Goal: Information Seeking & Learning: Stay updated

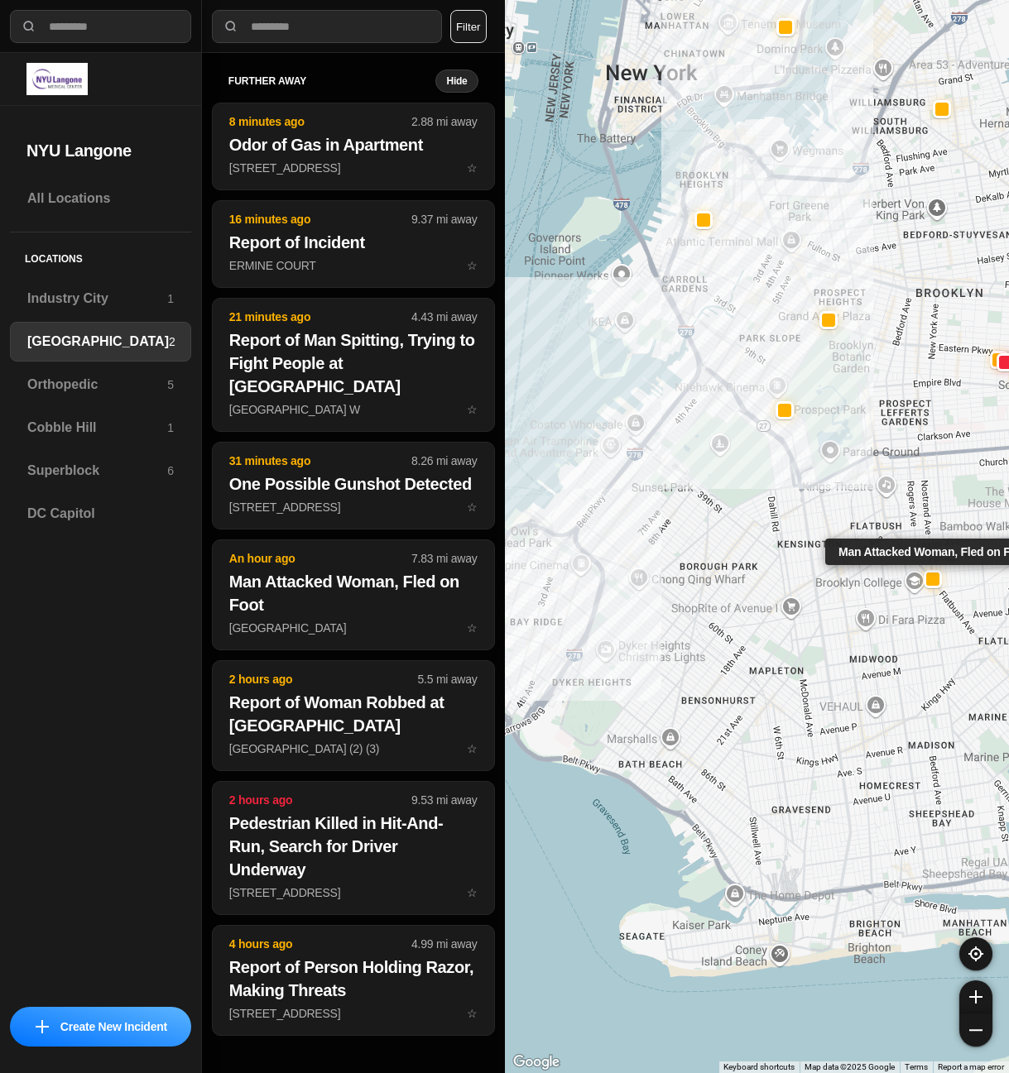
select select "*"
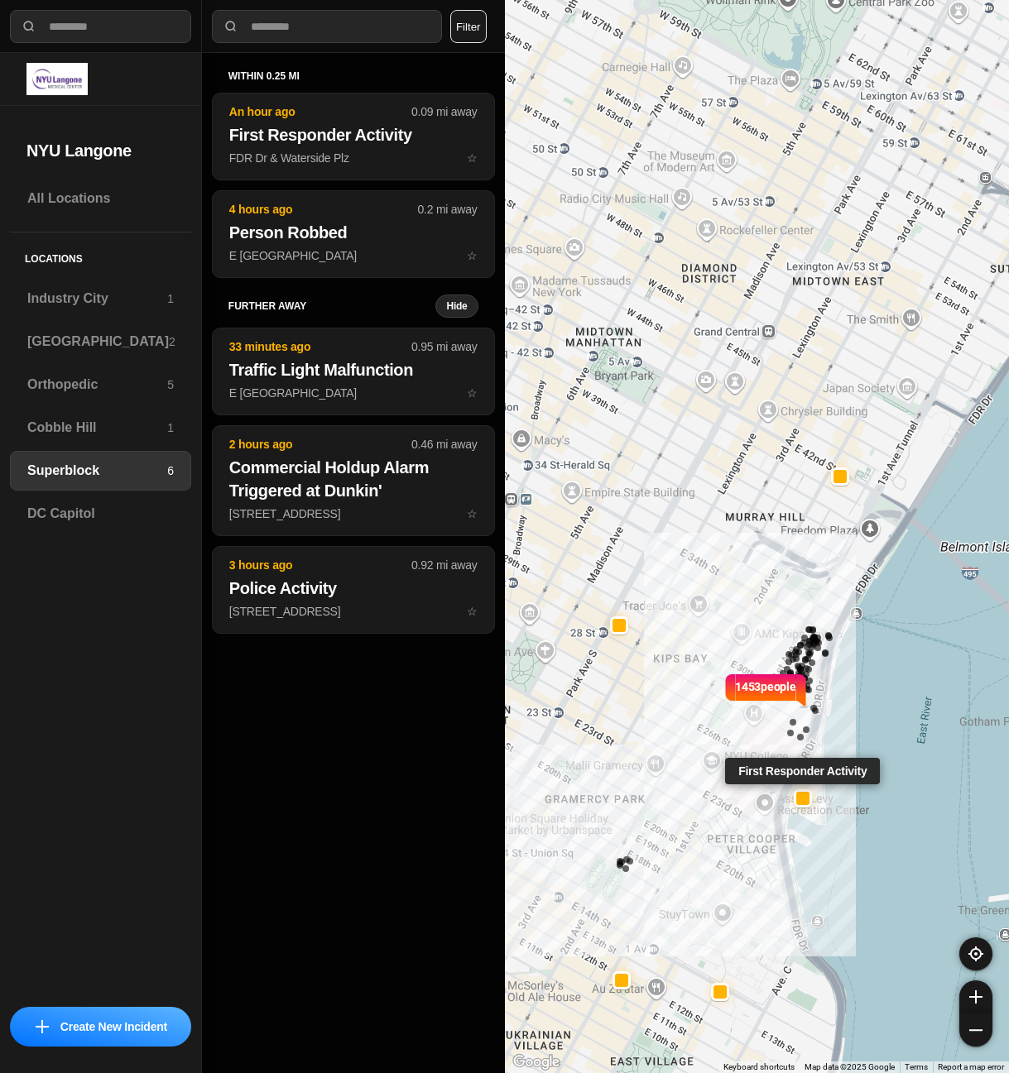
select select "*"
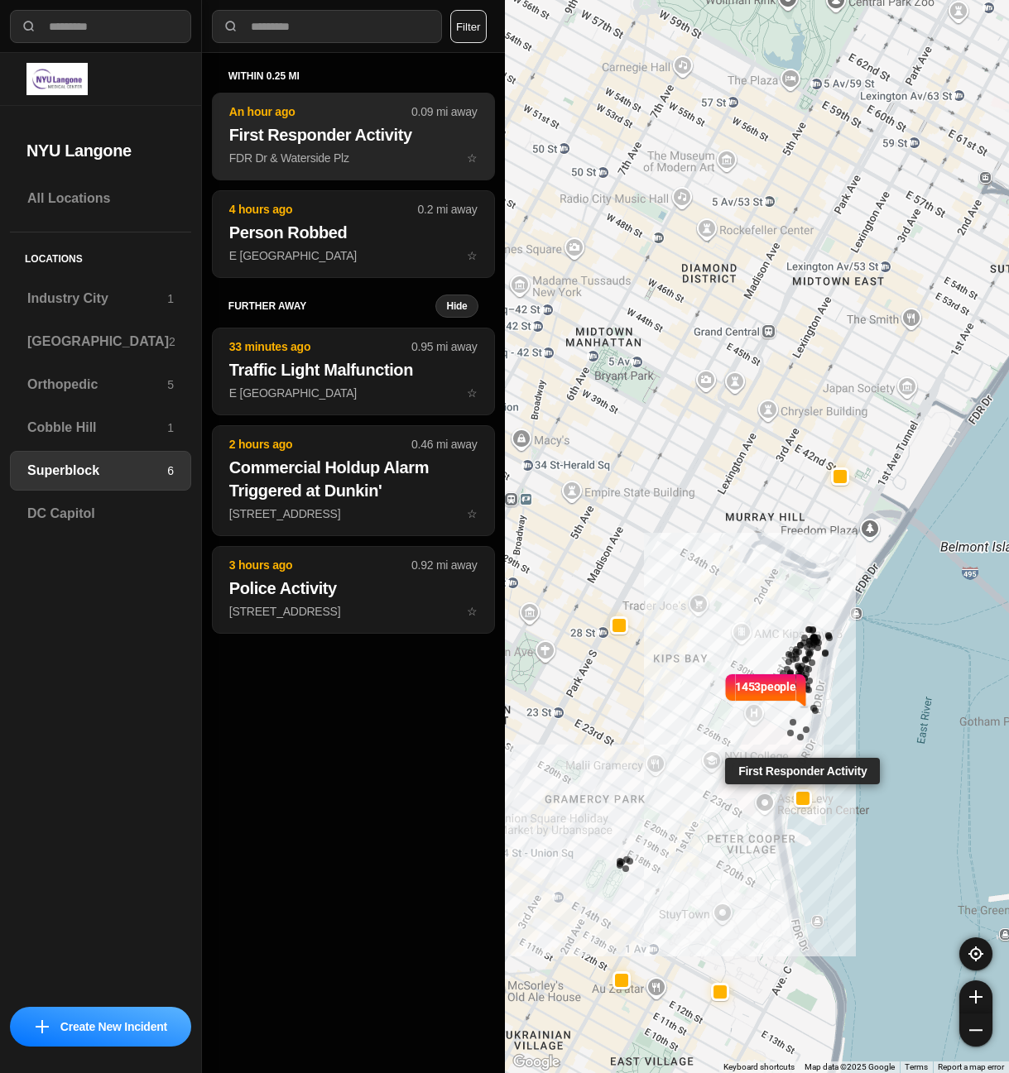
click at [362, 138] on h2 "First Responder Activity" at bounding box center [353, 134] width 248 height 23
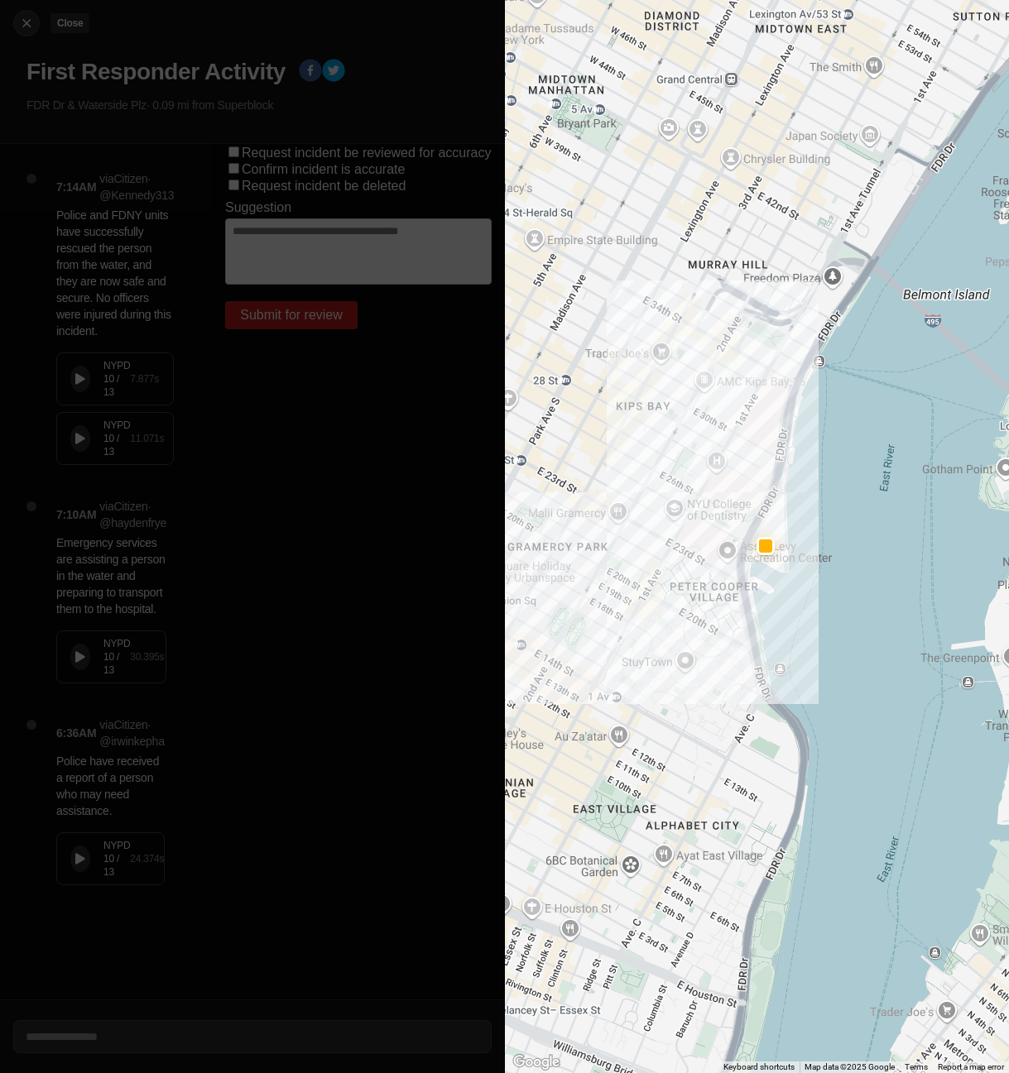
click at [24, 20] on img at bounding box center [26, 23] width 17 height 17
select select "*"
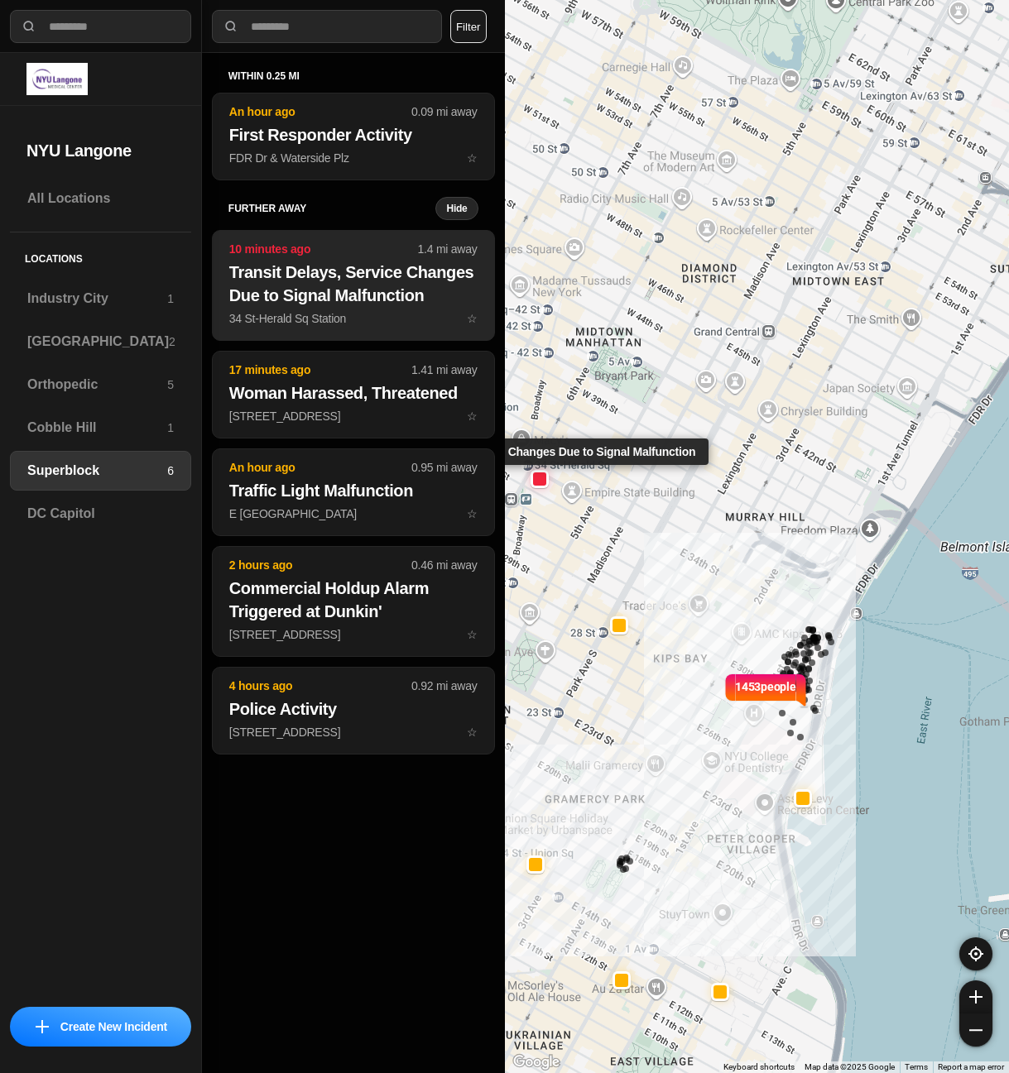
click at [314, 280] on h2 "Transit Delays, Service Changes Due to Signal Malfunction" at bounding box center [353, 284] width 248 height 46
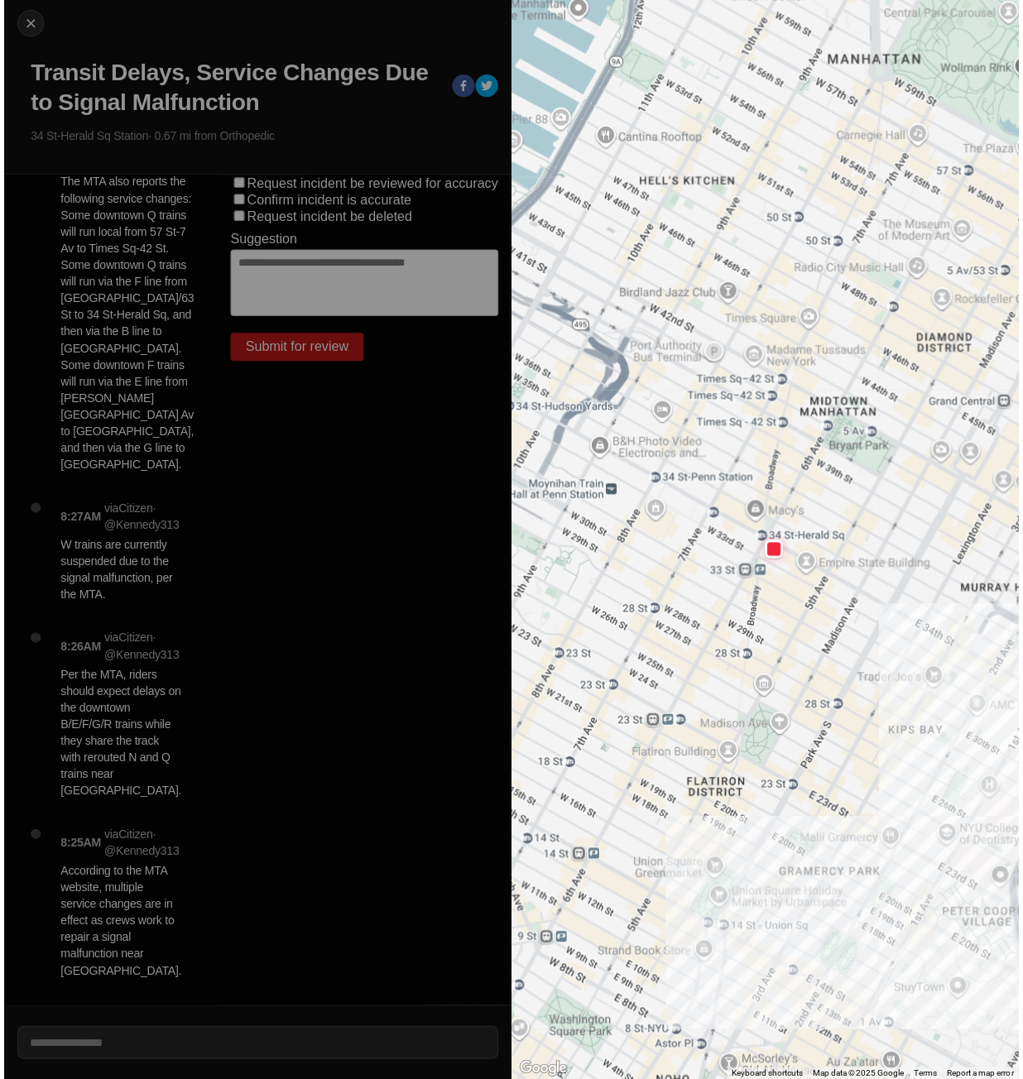
scroll to position [93, 0]
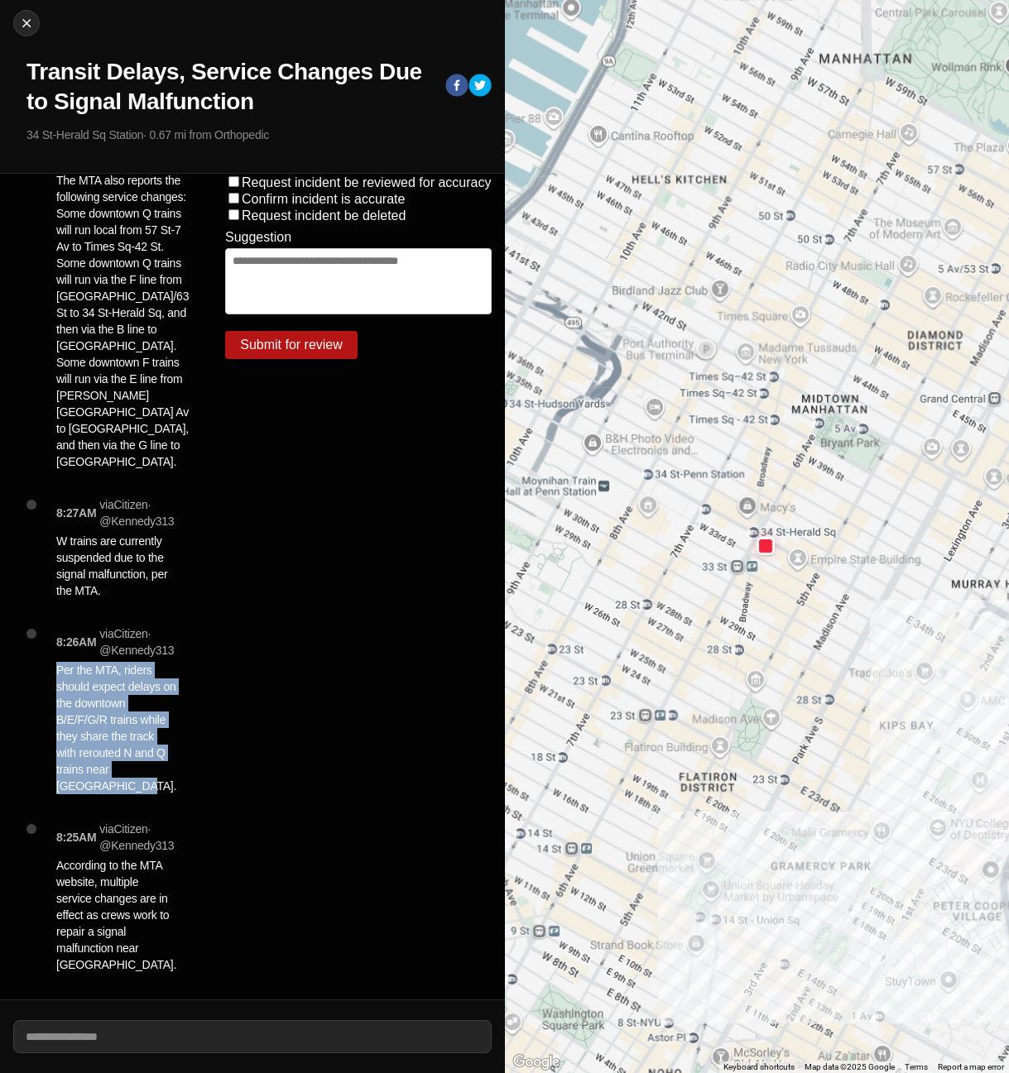
drag, startPoint x: 57, startPoint y: 644, endPoint x: 127, endPoint y: 753, distance: 129.9
click at [127, 753] on p "Per the MTA, riders should expect delays on the downtown B/E/F/G/R‌ trains whil…" at bounding box center [116, 728] width 120 height 132
click at [28, 17] on img at bounding box center [26, 23] width 17 height 17
select select "*"
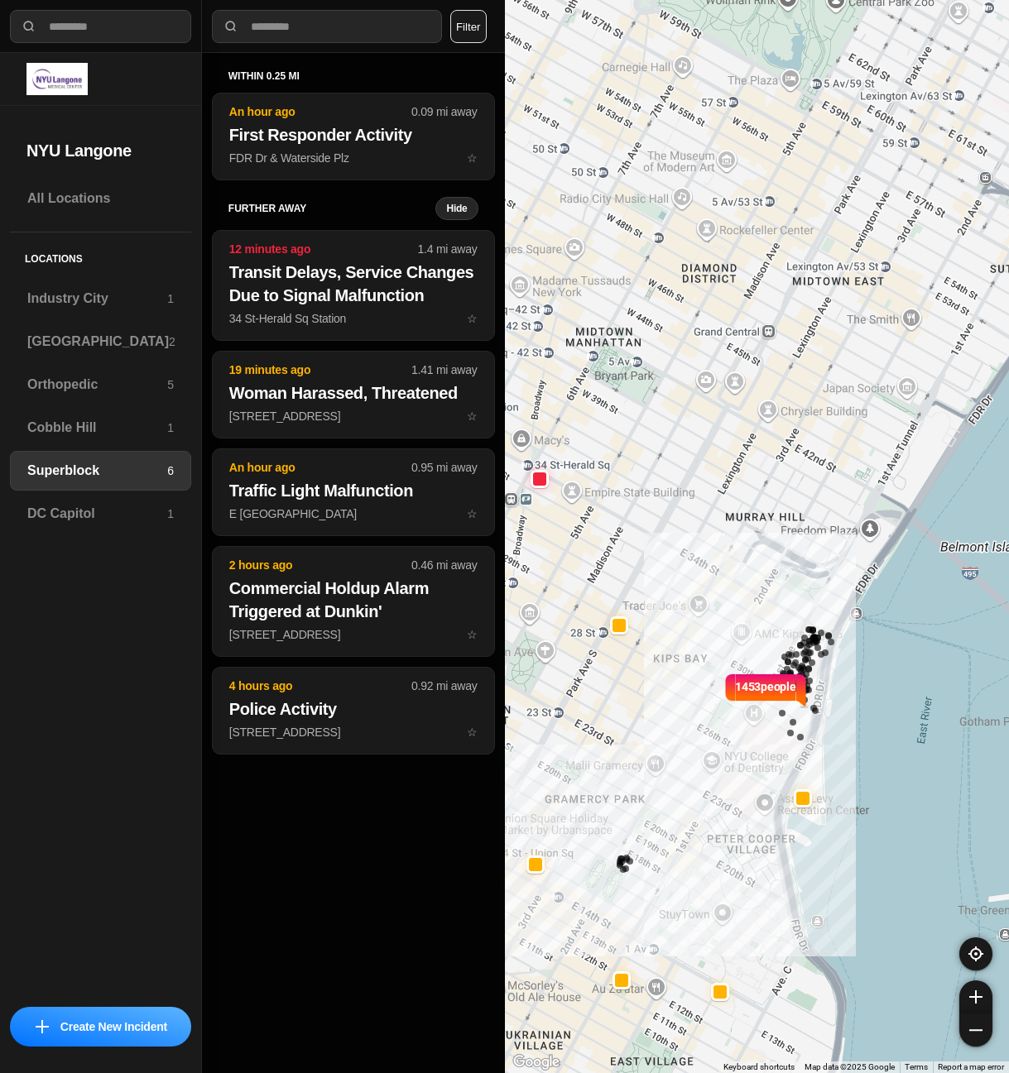
click at [672, 639] on div "1453 people" at bounding box center [757, 536] width 505 height 1073
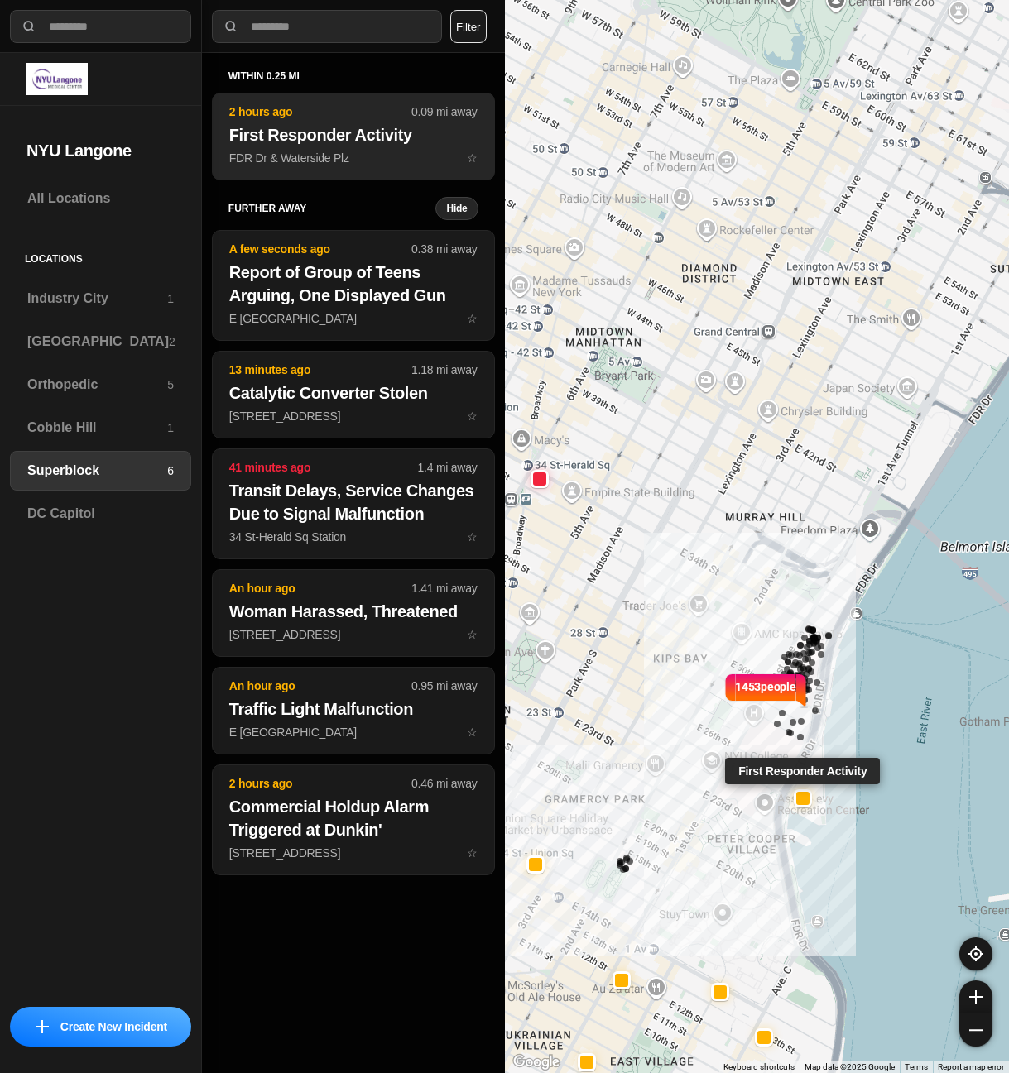
click at [306, 163] on p "FDR Dr & Waterside Plz ☆" at bounding box center [353, 158] width 248 height 17
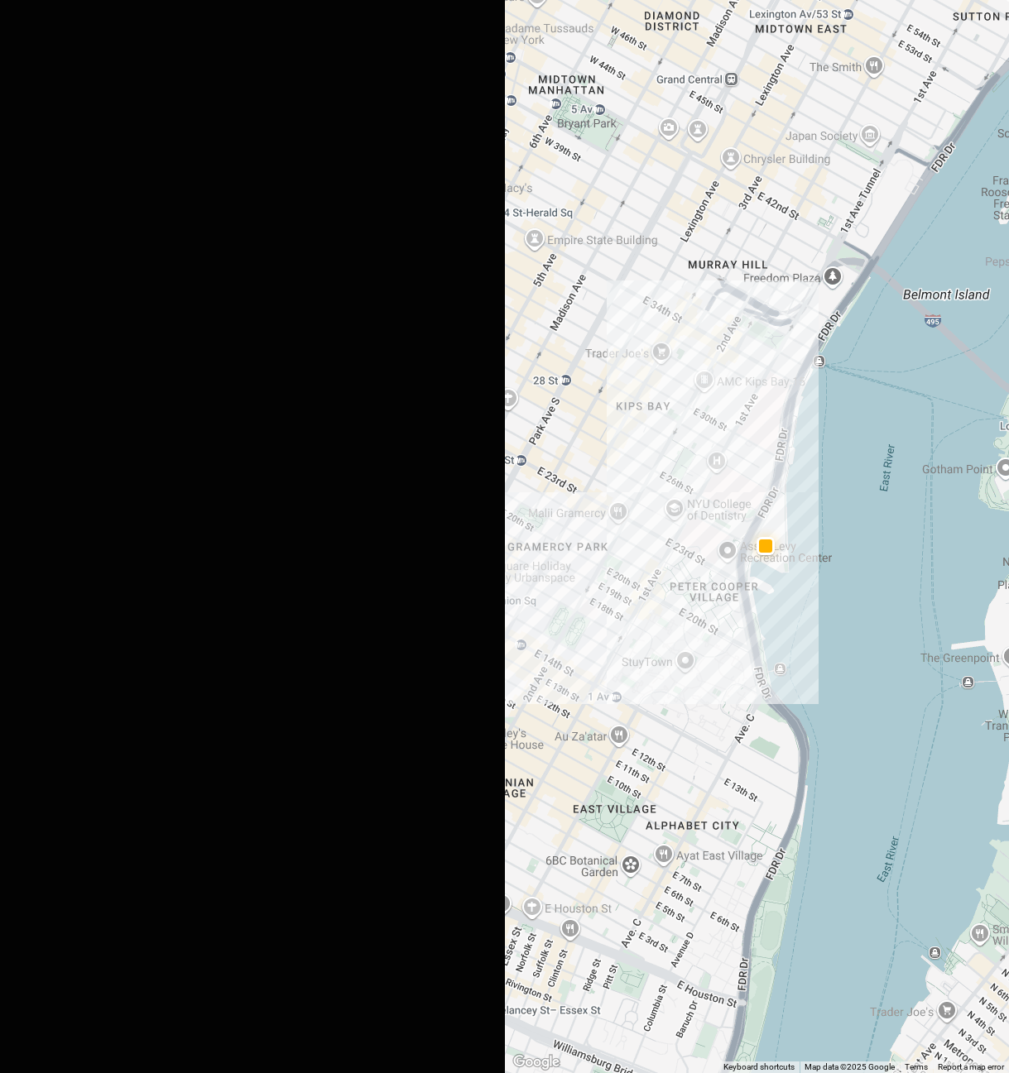
click at [22, 26] on img at bounding box center [26, 23] width 17 height 17
select select "*"
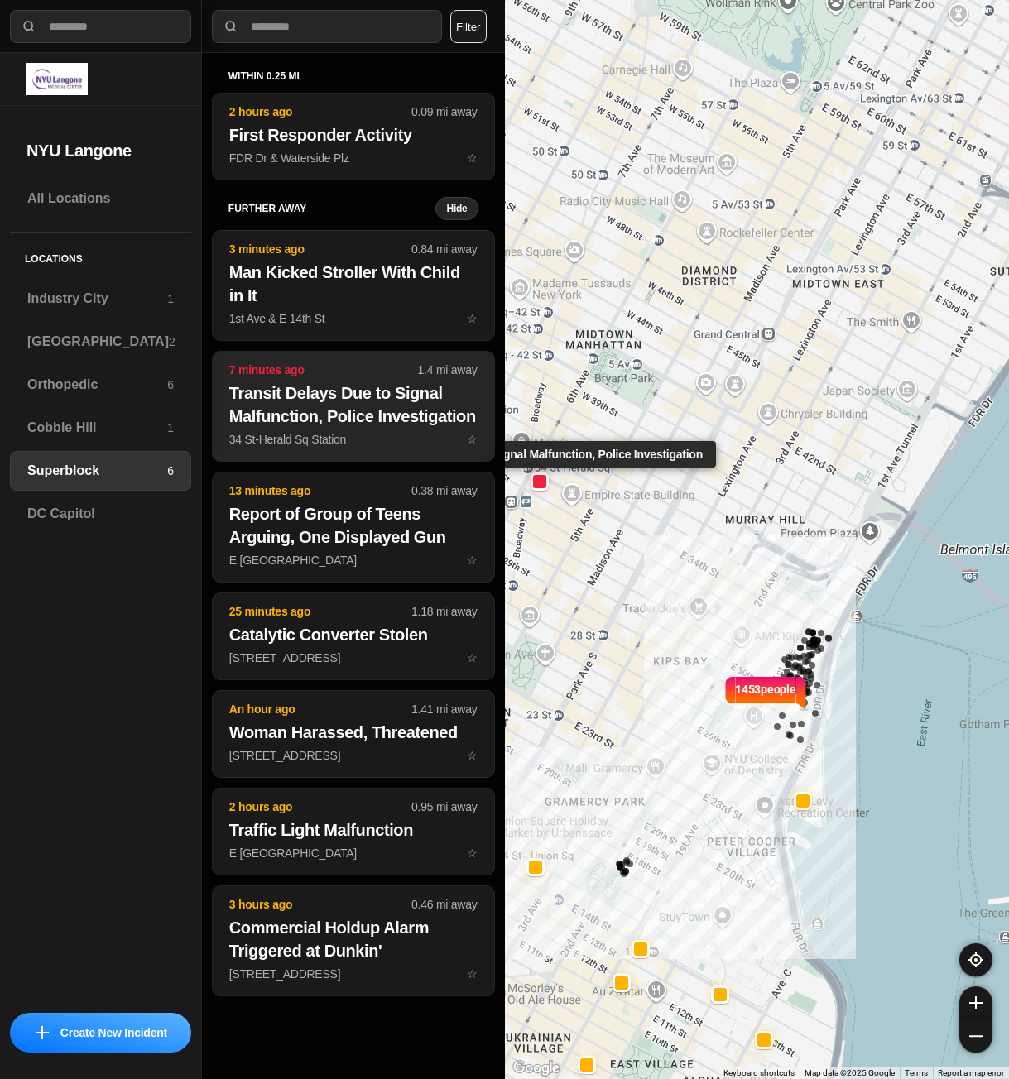
click at [386, 407] on h2 "Transit Delays Due to Signal Malfunction, Police Investigation" at bounding box center [353, 404] width 248 height 46
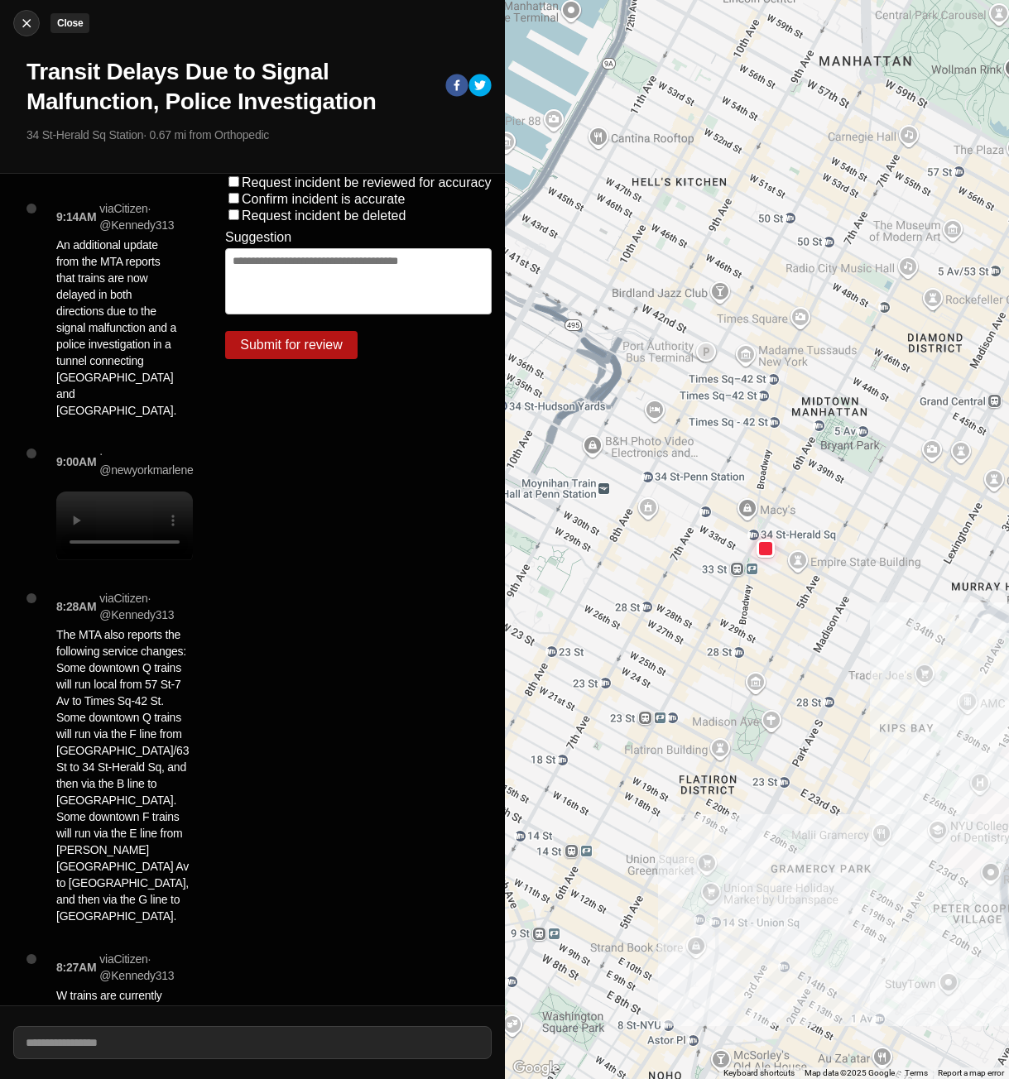
click at [24, 27] on img at bounding box center [26, 23] width 17 height 17
select select "*"
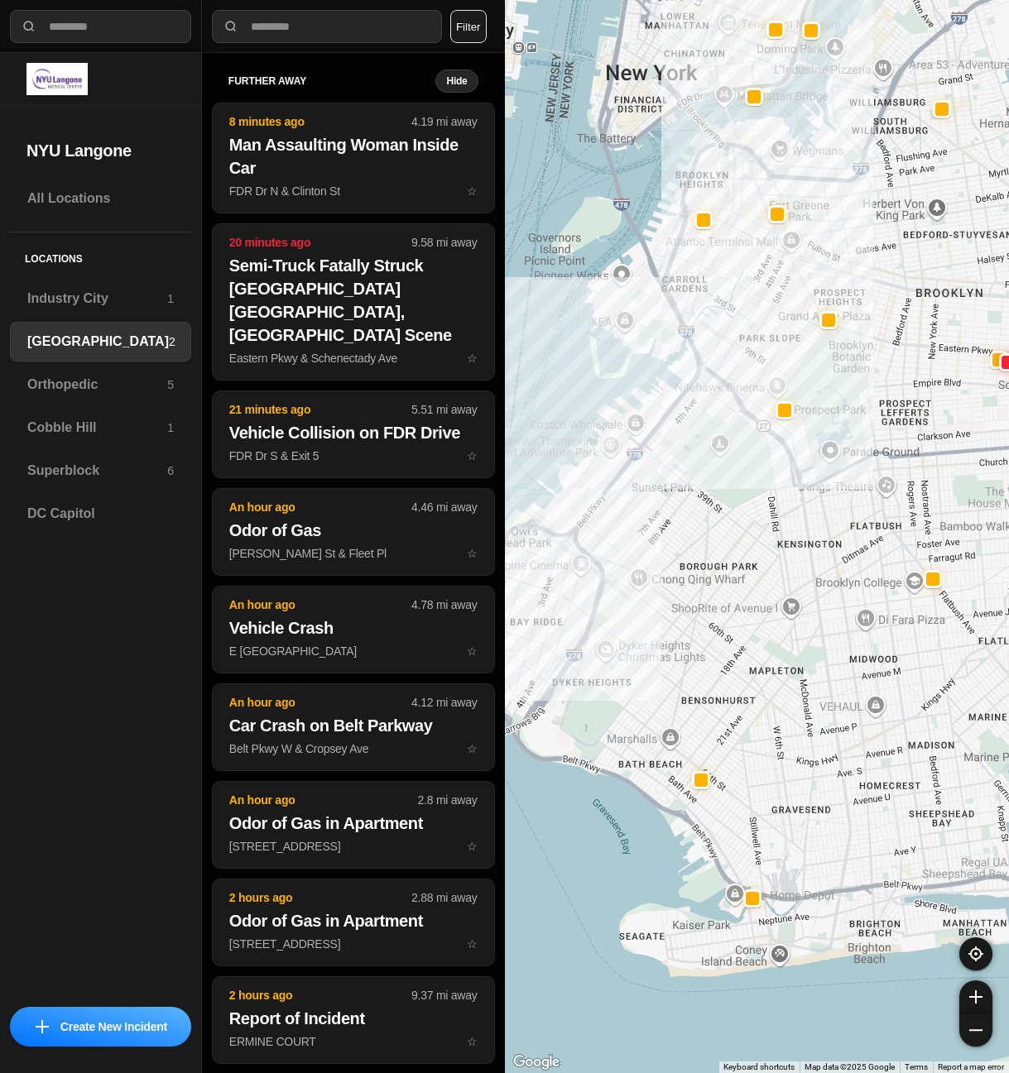
select select "*"
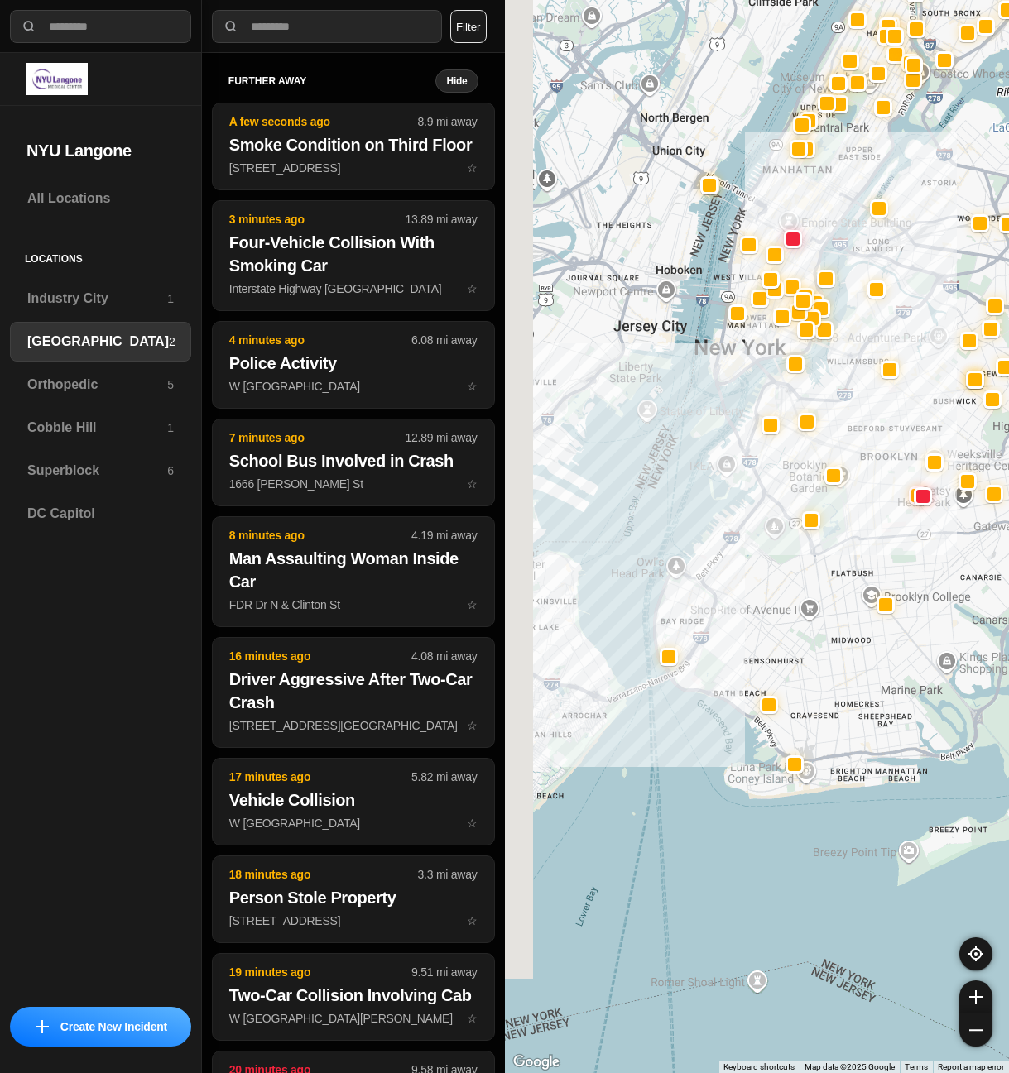
drag, startPoint x: 628, startPoint y: 707, endPoint x: 750, endPoint y: 659, distance: 131.1
click at [750, 659] on div at bounding box center [757, 536] width 505 height 1073
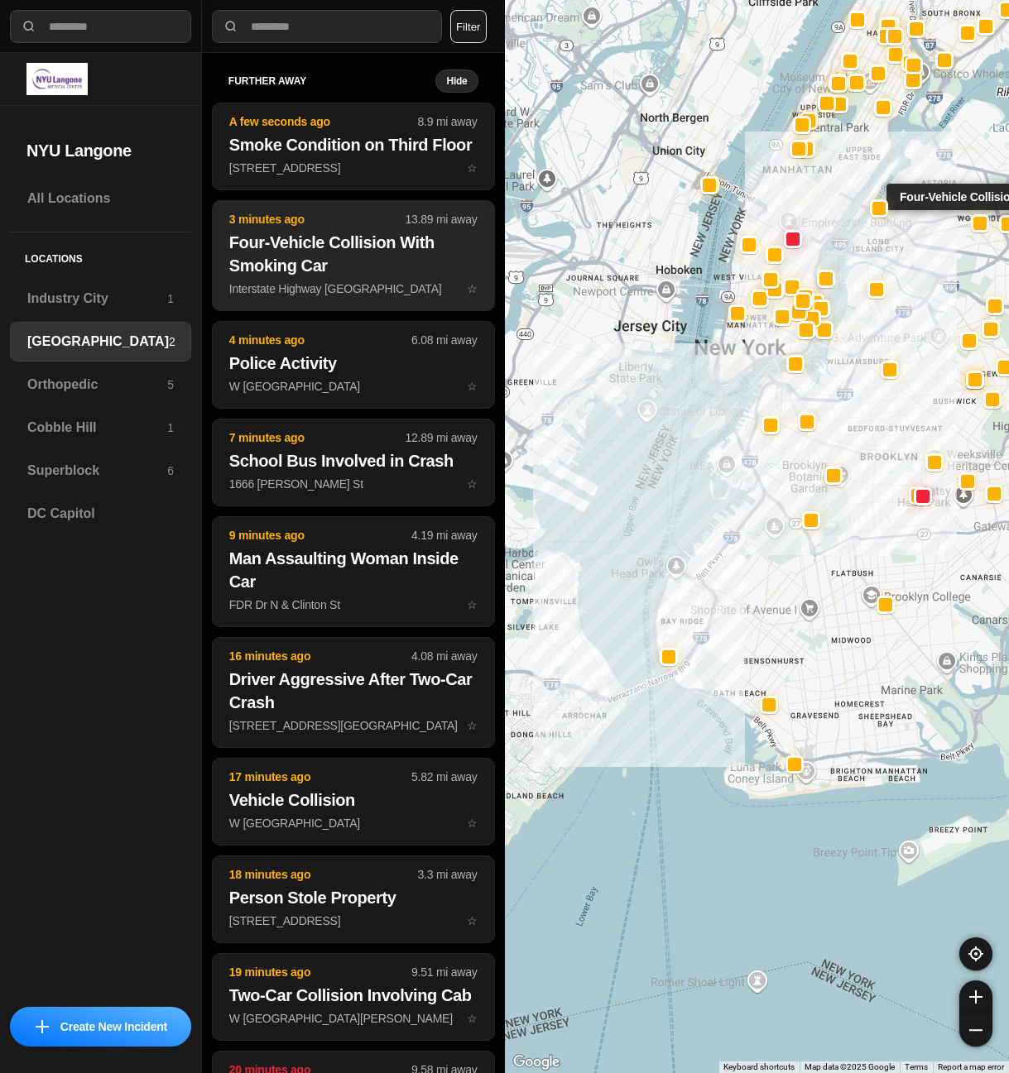
click at [348, 277] on h2 "Four-Vehicle Collision With Smoking Car" at bounding box center [353, 254] width 248 height 46
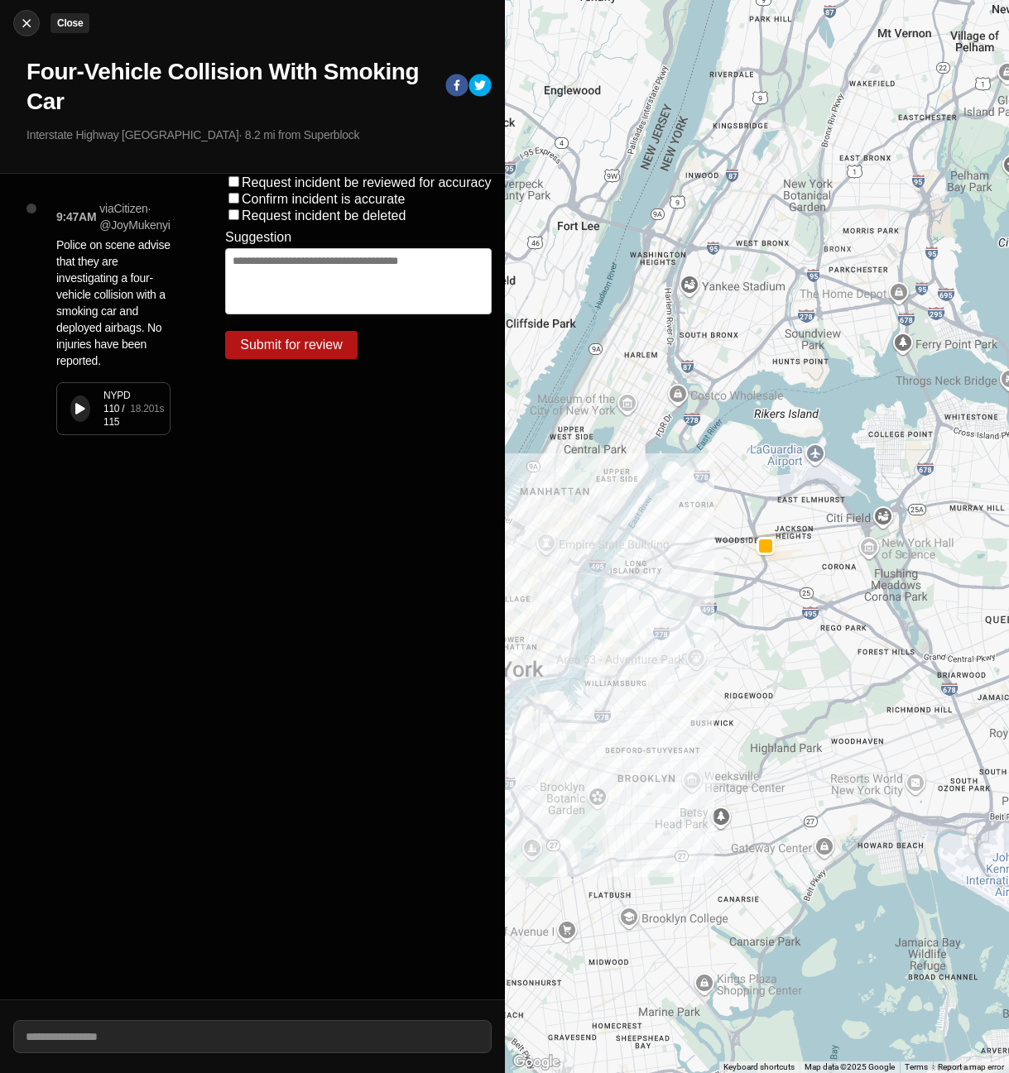
click at [30, 21] on img at bounding box center [26, 23] width 17 height 17
select select "*"
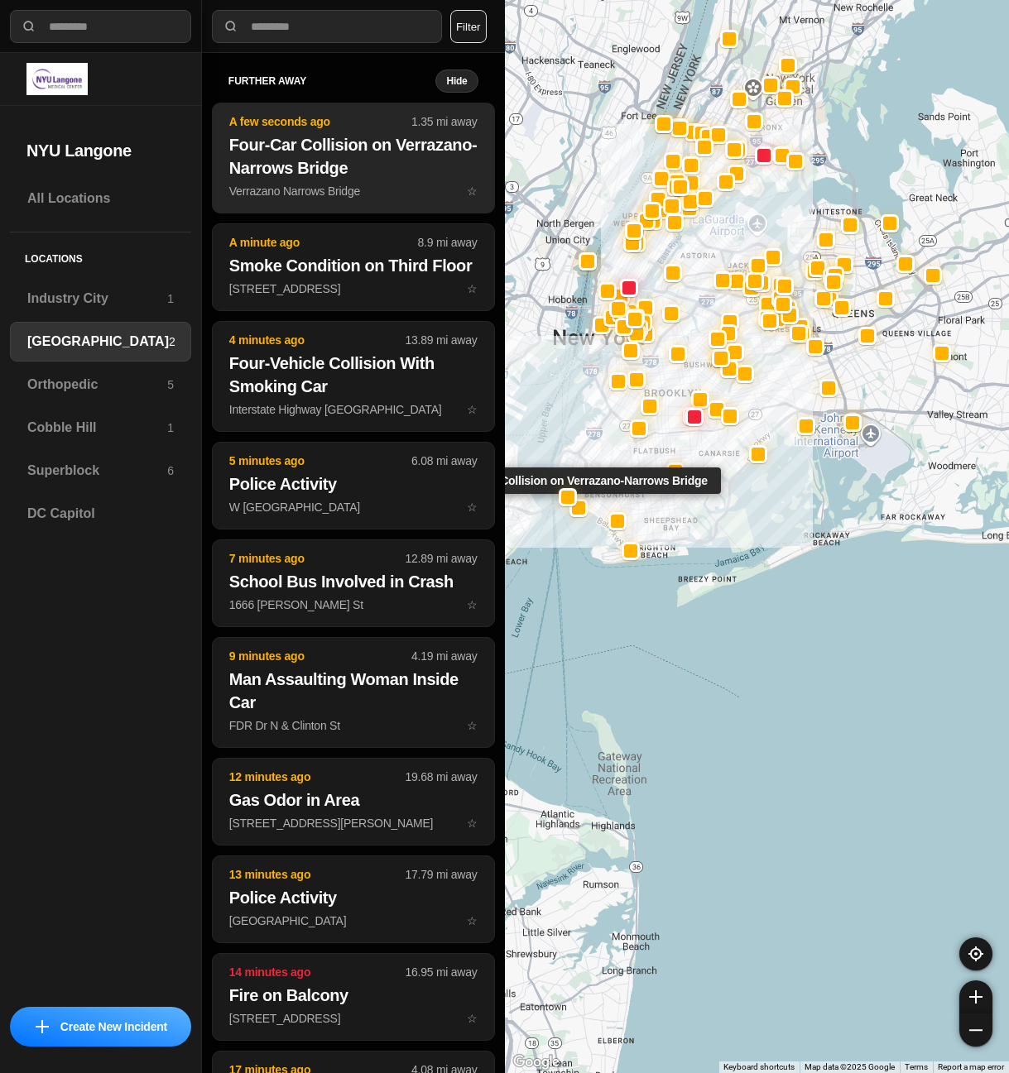
click at [350, 141] on h2 "Four-Car Collision on Verrazano-Narrows Bridge" at bounding box center [353, 156] width 248 height 46
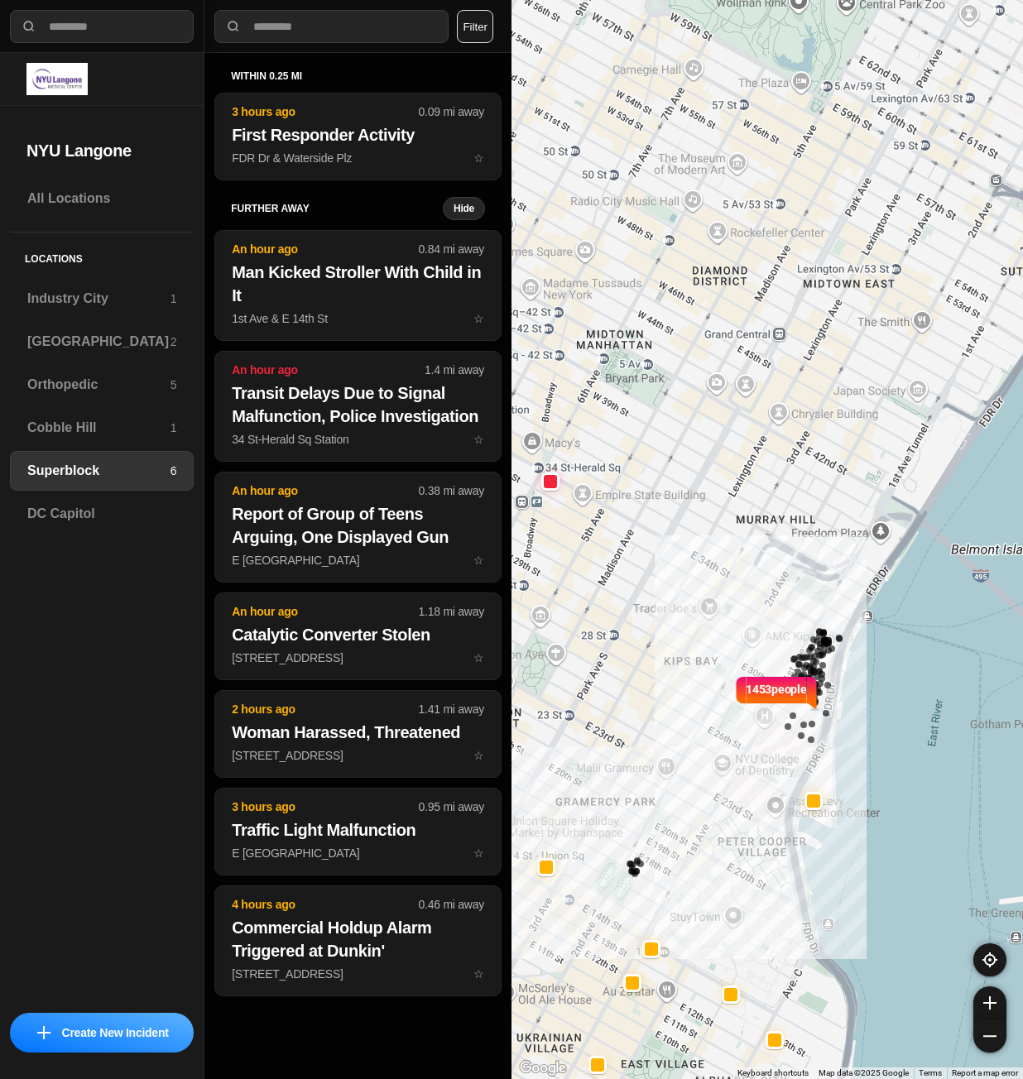
select select "*"
